Goal: Task Accomplishment & Management: Manage account settings

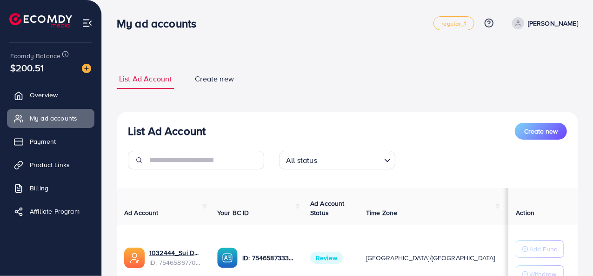
click at [215, 82] on span "Create new" at bounding box center [214, 79] width 39 height 11
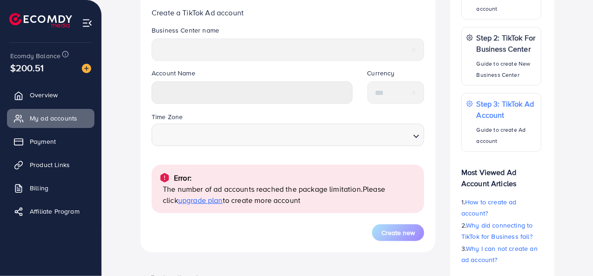
scroll to position [228, 0]
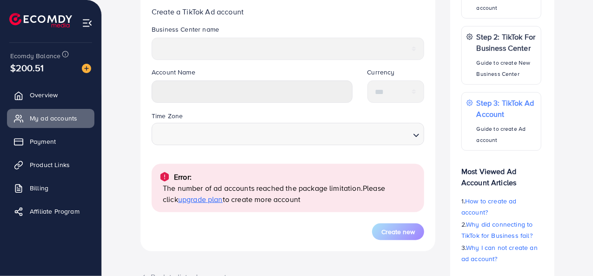
click at [179, 203] on span "upgrade plan" at bounding box center [200, 199] width 45 height 10
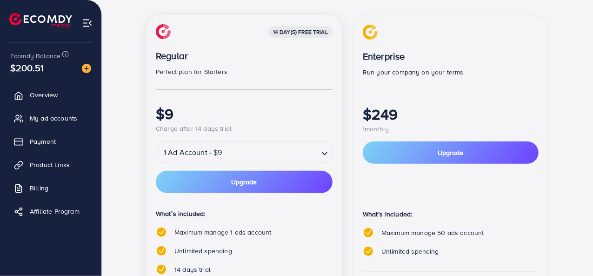
scroll to position [120, 0]
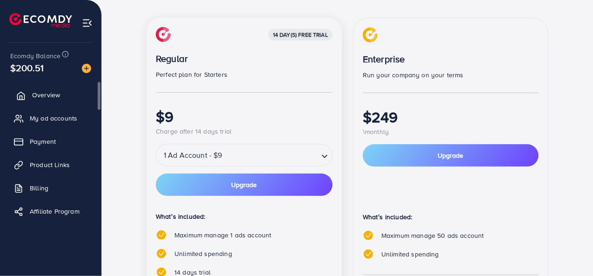
click at [44, 95] on span "Overview" at bounding box center [46, 94] width 28 height 9
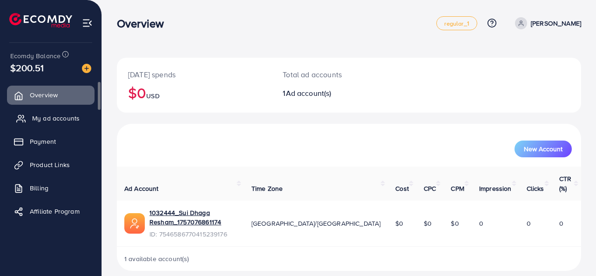
click at [39, 123] on link "My ad accounts" at bounding box center [50, 118] width 87 height 19
